Goal: Task Accomplishment & Management: Manage account settings

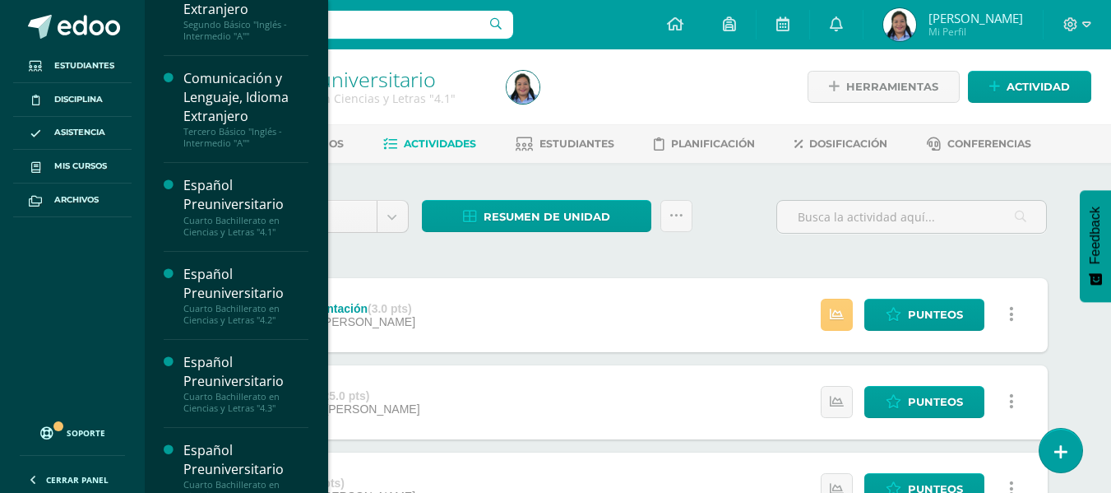
scroll to position [262, 0]
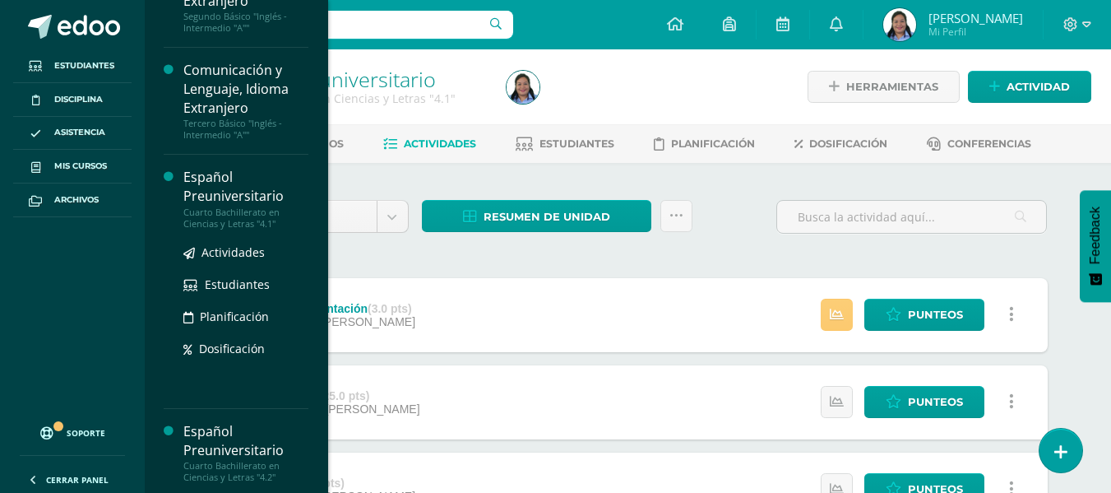
click at [229, 188] on div "Español Preuniversitario" at bounding box center [245, 187] width 125 height 38
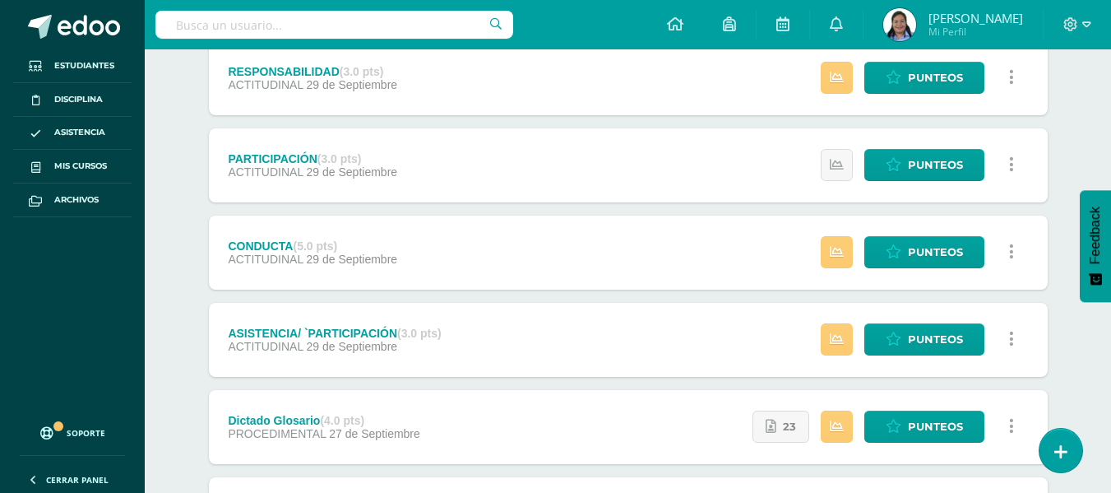
scroll to position [321, 0]
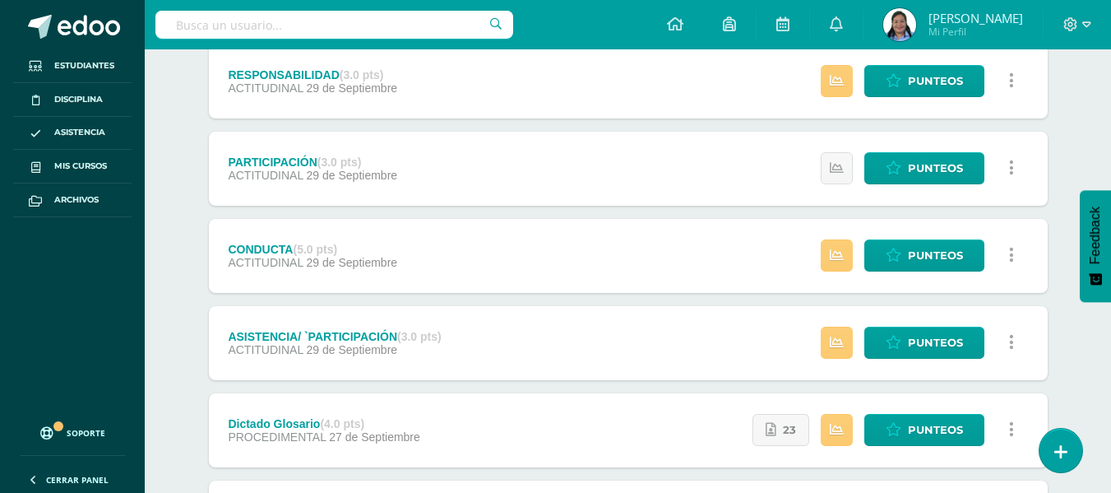
click at [1097, 172] on div "Español Preuniversitario Cuarto Bachillerato en Ciencias y Letras "4.1" Herrami…" at bounding box center [628, 502] width 967 height 1546
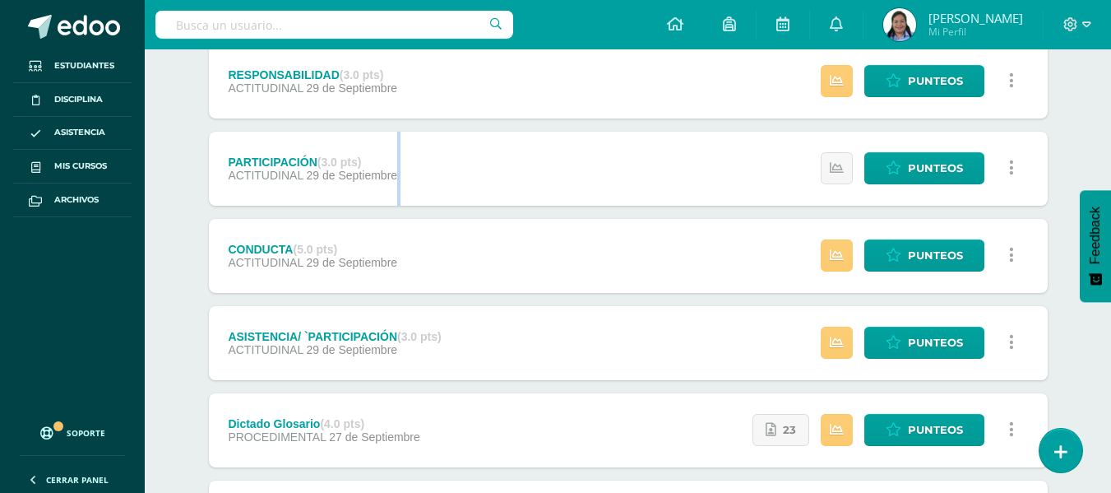
click at [1097, 172] on div "Español Preuniversitario Cuarto Bachillerato en Ciencias y Letras "4.1" Herrami…" at bounding box center [628, 502] width 967 height 1546
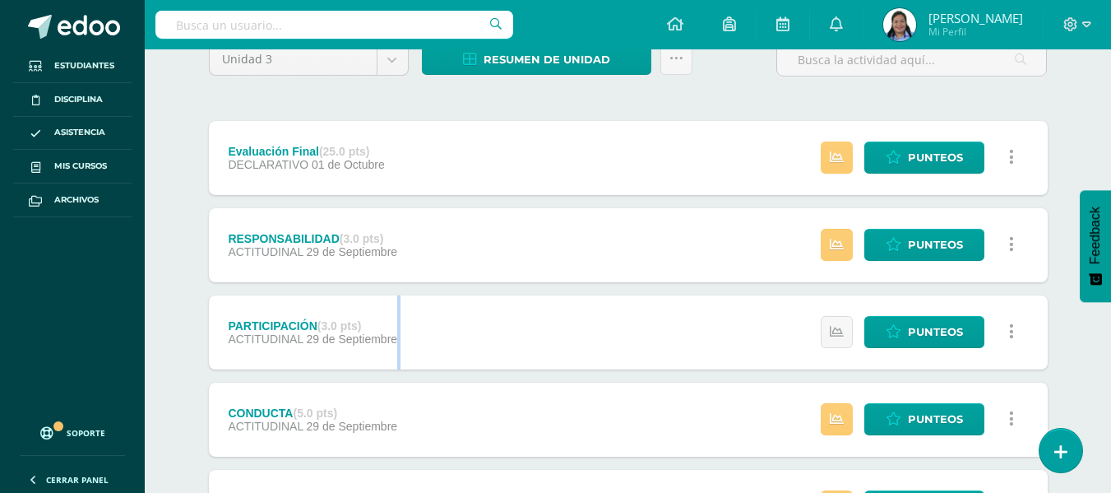
scroll to position [162, 0]
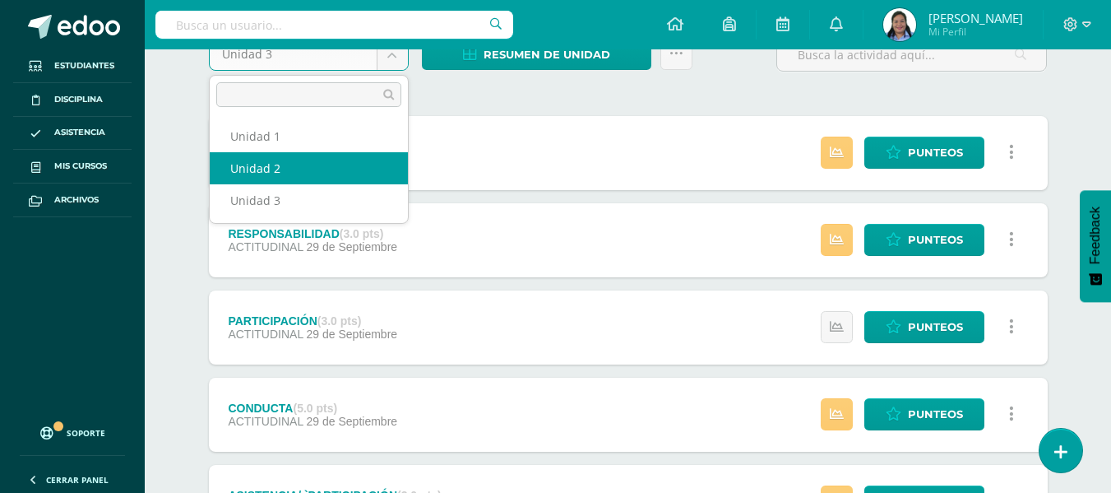
select select "Unidad 2"
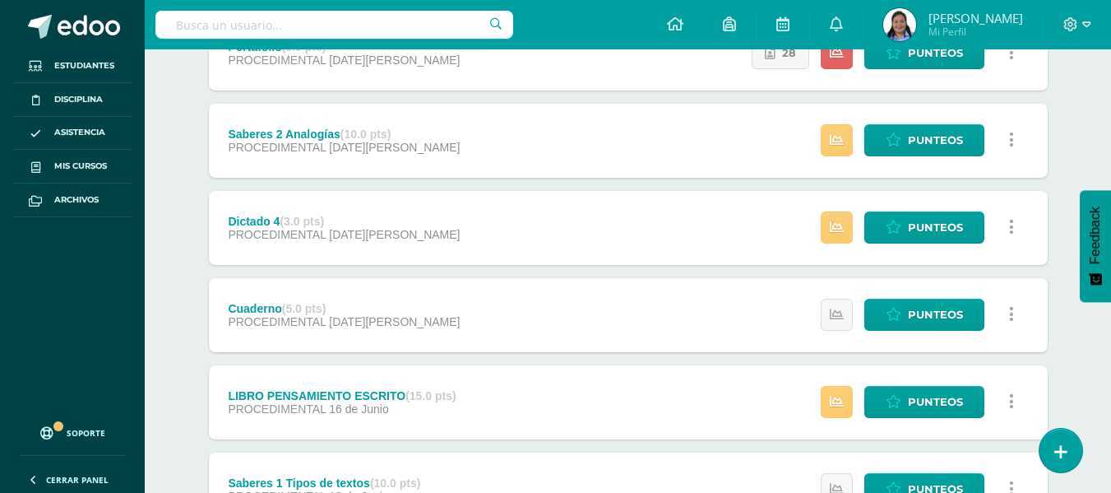
scroll to position [607, 0]
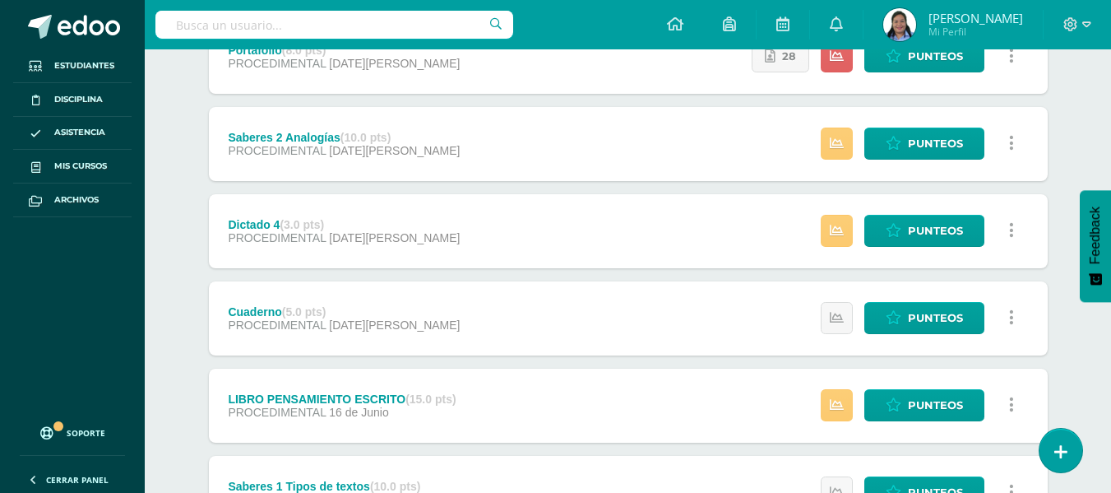
click at [536, 415] on div "LIBRO PENSAMIENTO ESCRITO (15.0 pts) PROCEDIMENTAL 16 de Junio Estatus de Activ…" at bounding box center [628, 406] width 839 height 74
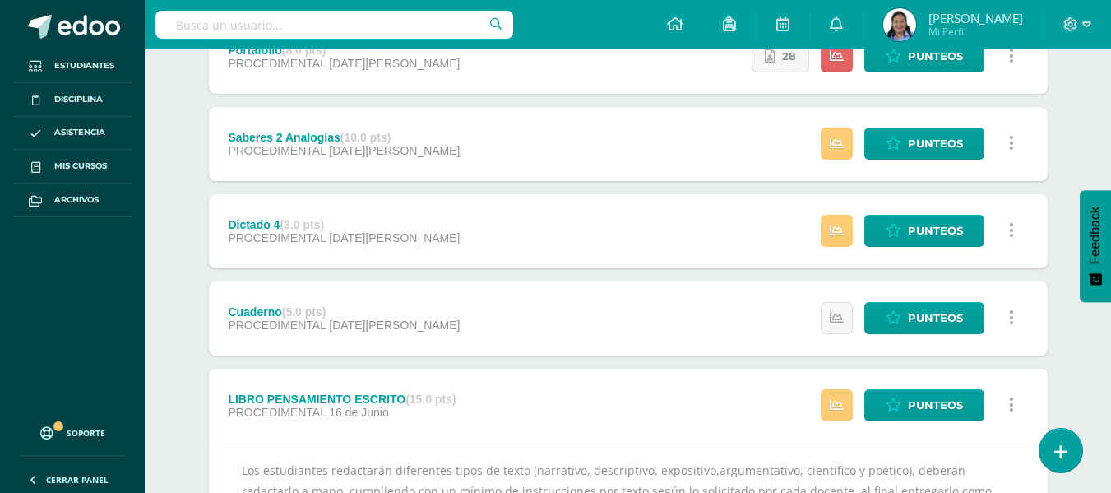
click at [369, 396] on div "LIBRO PENSAMIENTO ESCRITO (15.0 pts)" at bounding box center [342, 398] width 228 height 13
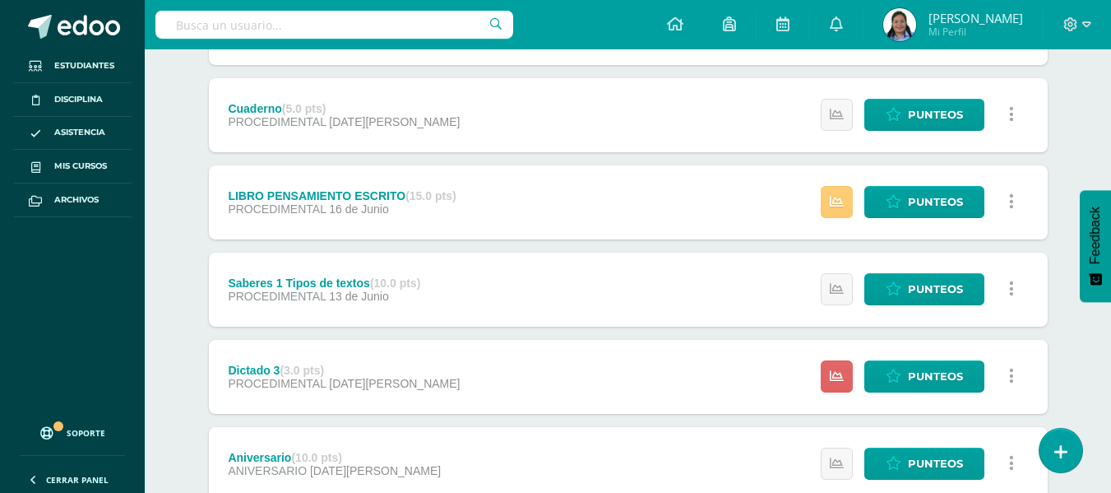
scroll to position [817, 0]
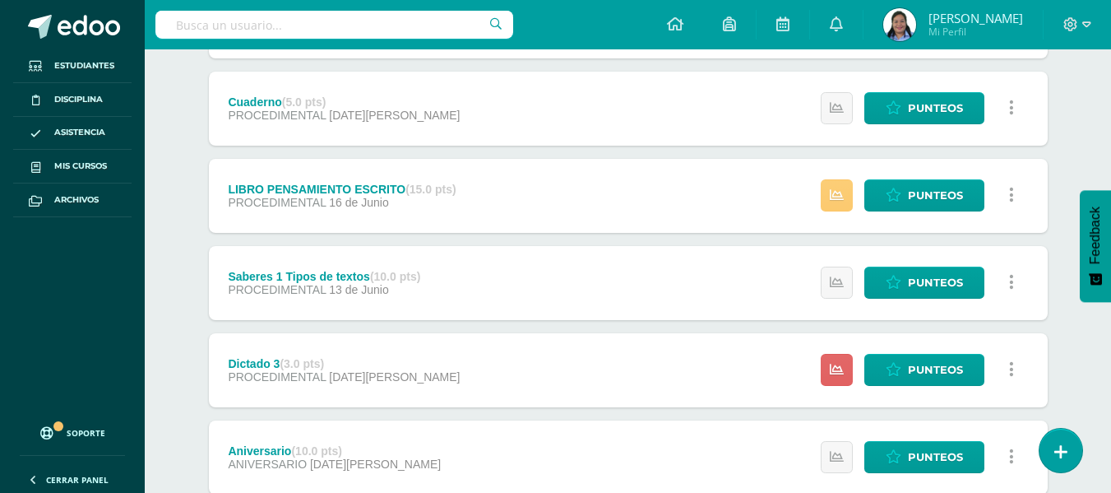
click at [263, 186] on div "LIBRO PENSAMIENTO ESCRITO (15.0 pts)" at bounding box center [342, 189] width 228 height 13
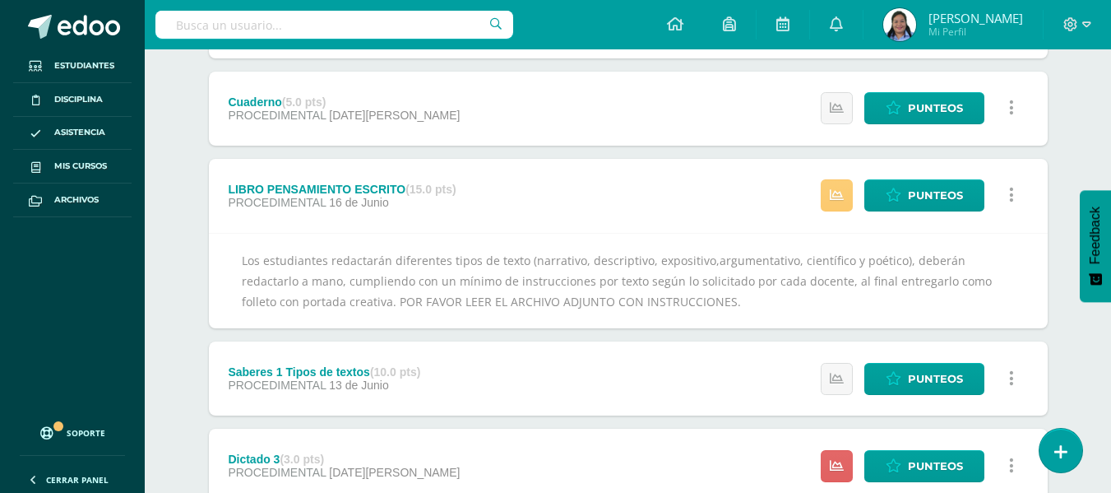
click at [263, 186] on div "LIBRO PENSAMIENTO ESCRITO (15.0 pts)" at bounding box center [342, 189] width 228 height 13
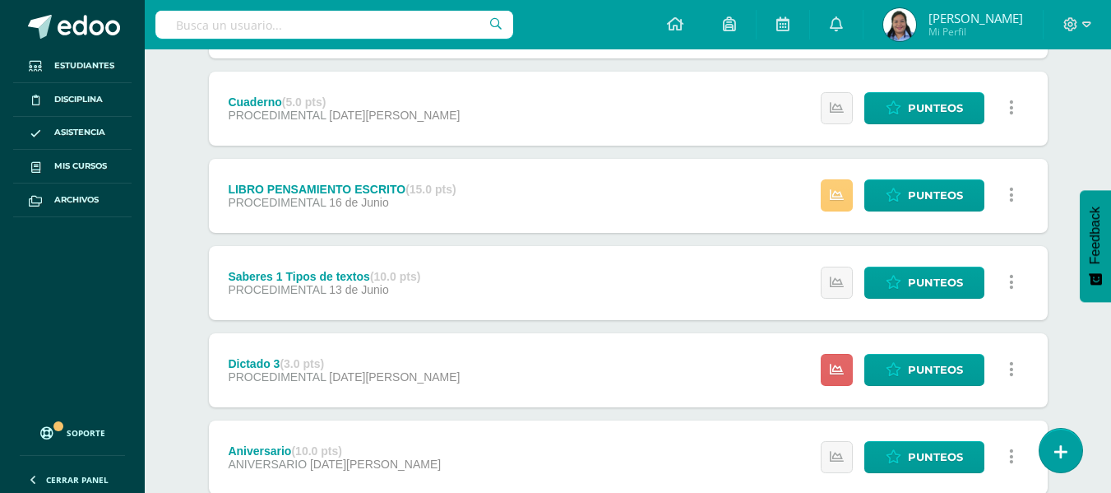
click at [263, 186] on div "LIBRO PENSAMIENTO ESCRITO (15.0 pts)" at bounding box center [342, 189] width 228 height 13
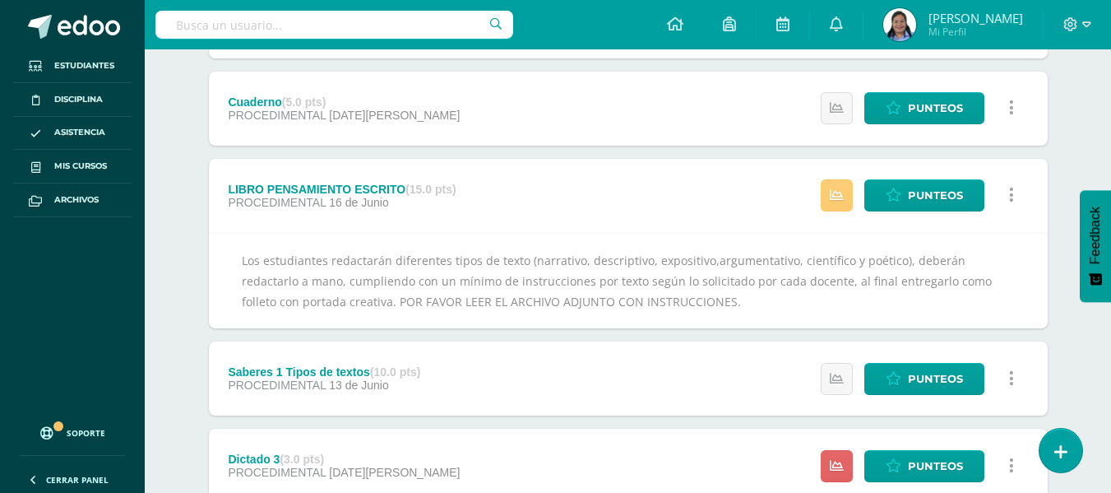
click at [383, 188] on div "LIBRO PENSAMIENTO ESCRITO (15.0 pts)" at bounding box center [342, 189] width 228 height 13
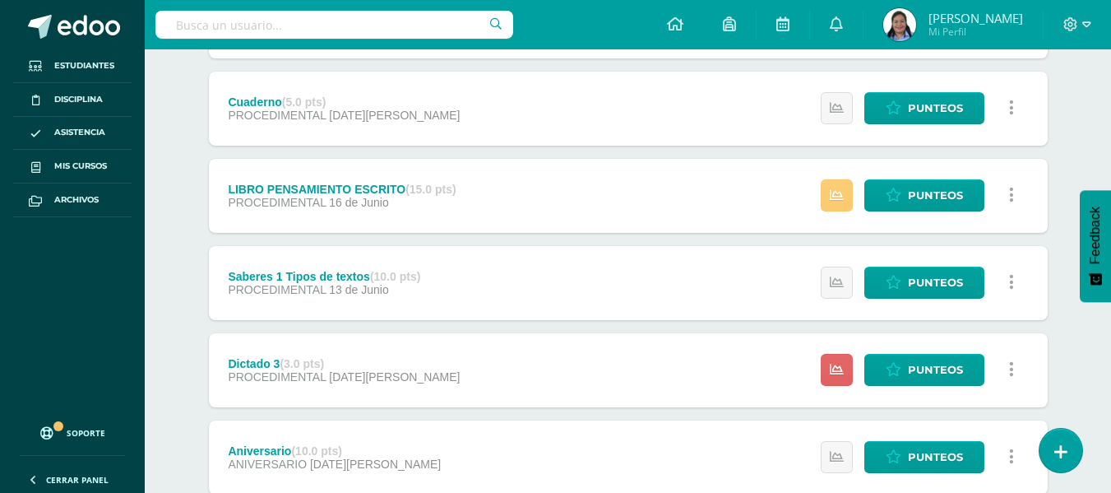
click at [383, 188] on div "LIBRO PENSAMIENTO ESCRITO (15.0 pts)" at bounding box center [342, 189] width 228 height 13
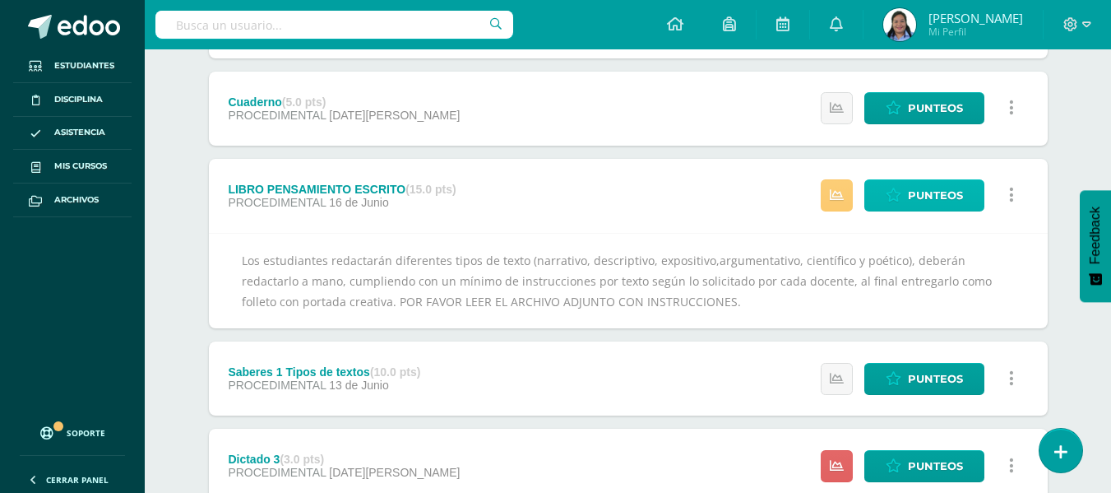
click at [948, 191] on span "Punteos" at bounding box center [935, 195] width 55 height 30
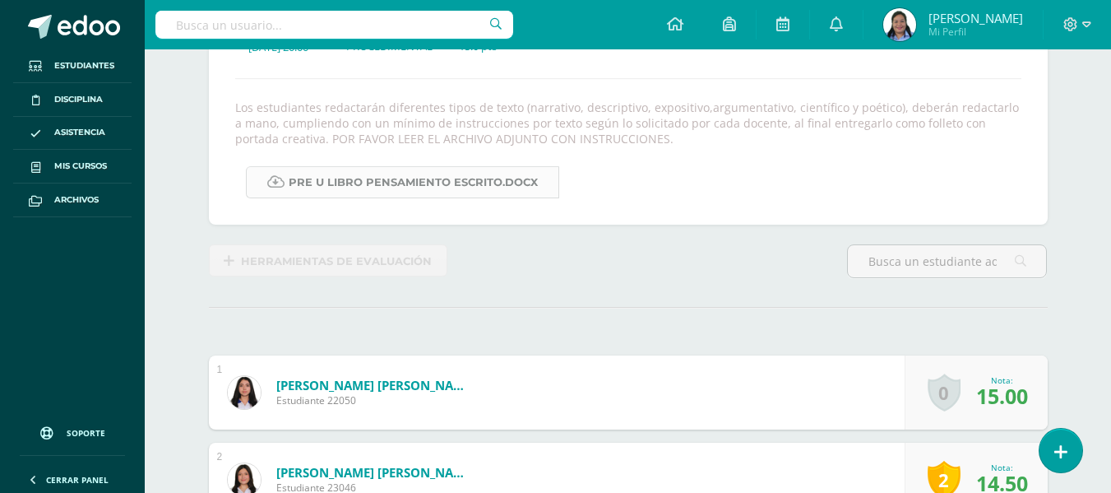
click at [467, 174] on link "PRE U LIBRO PENSAMIENTO ESCRITO.docx" at bounding box center [402, 182] width 313 height 32
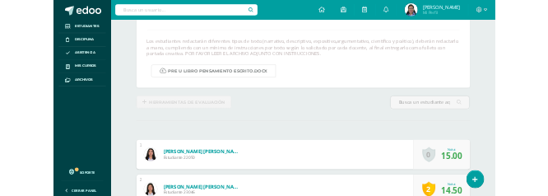
scroll to position [321, 0]
